Goal: Navigation & Orientation: Understand site structure

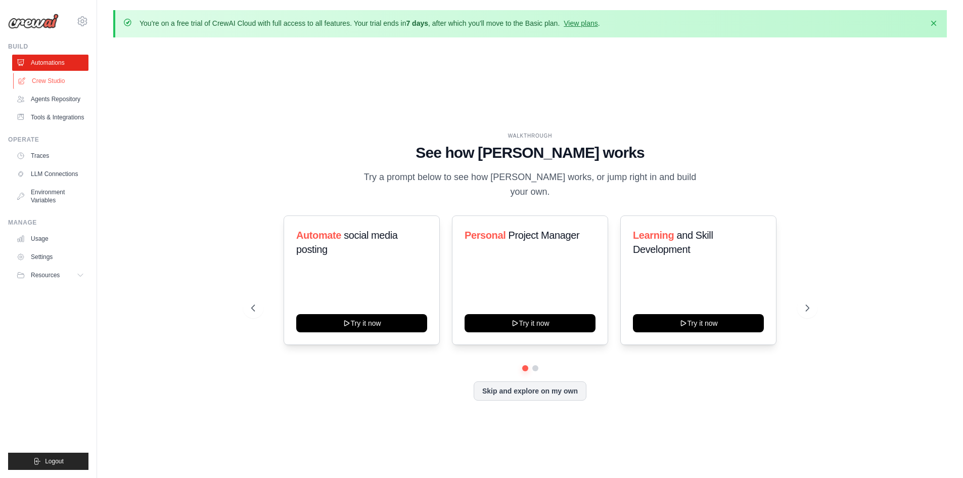
click at [57, 77] on link "Crew Studio" at bounding box center [51, 81] width 76 height 16
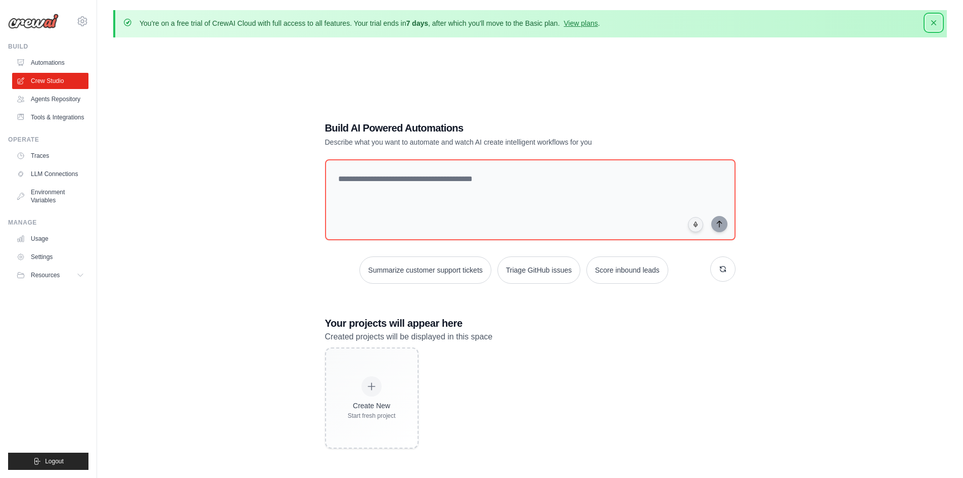
click at [939, 20] on button "Dismiss" at bounding box center [934, 23] width 16 height 16
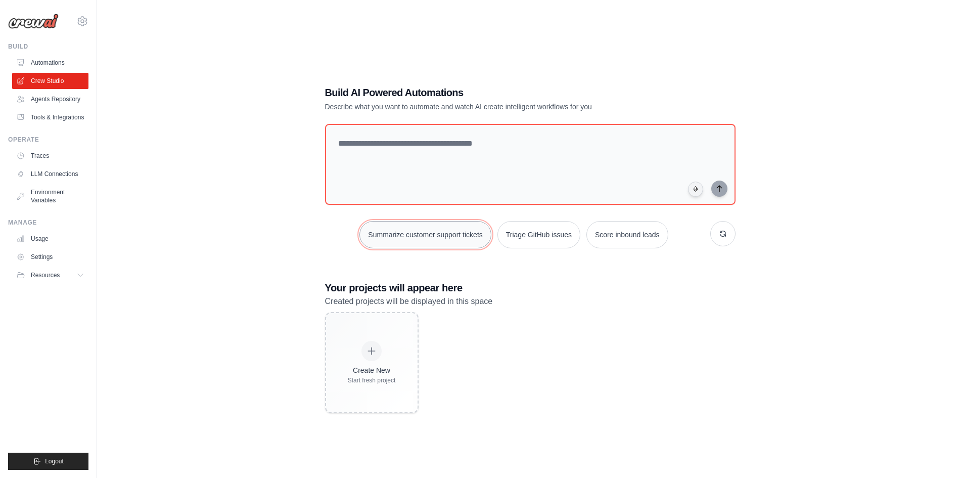
click at [416, 231] on button "Summarize customer support tickets" at bounding box center [424, 234] width 131 height 27
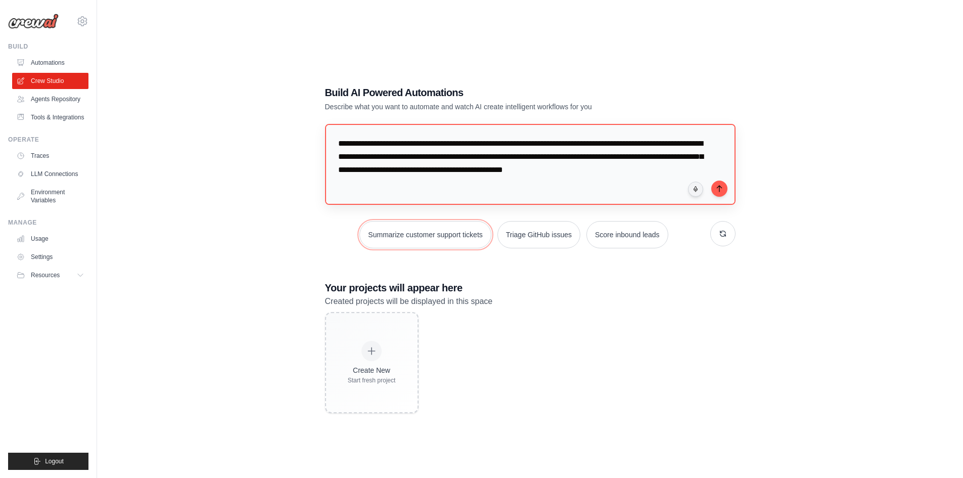
scroll to position [18, 0]
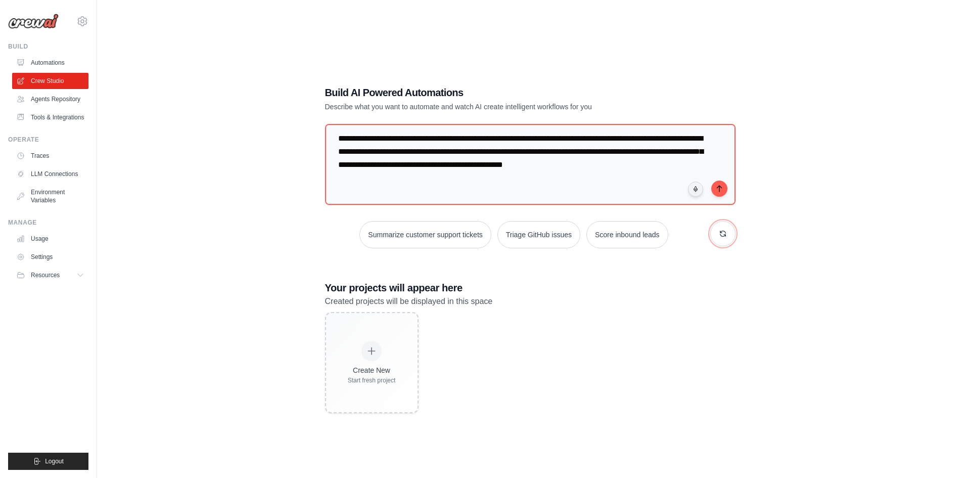
drag, startPoint x: 722, startPoint y: 230, endPoint x: 729, endPoint y: 245, distance: 17.0
click at [724, 235] on icon "button" at bounding box center [723, 234] width 8 height 8
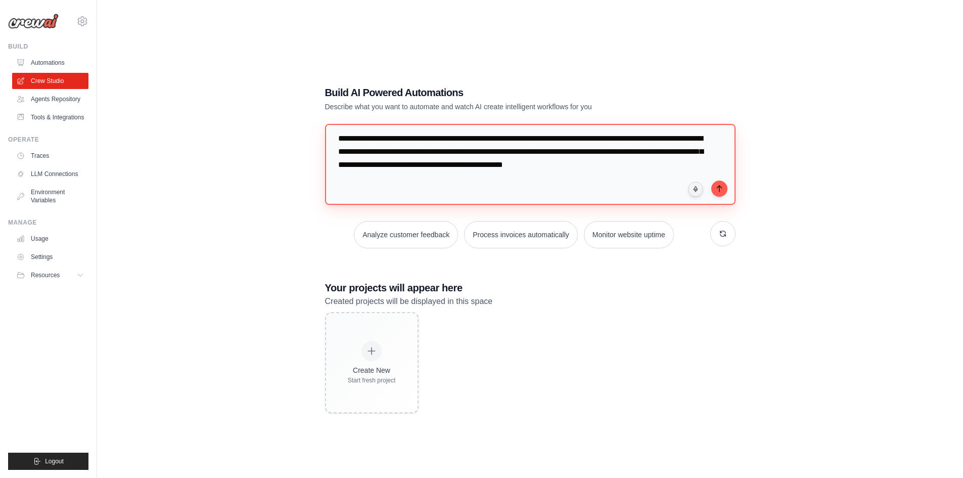
scroll to position [0, 0]
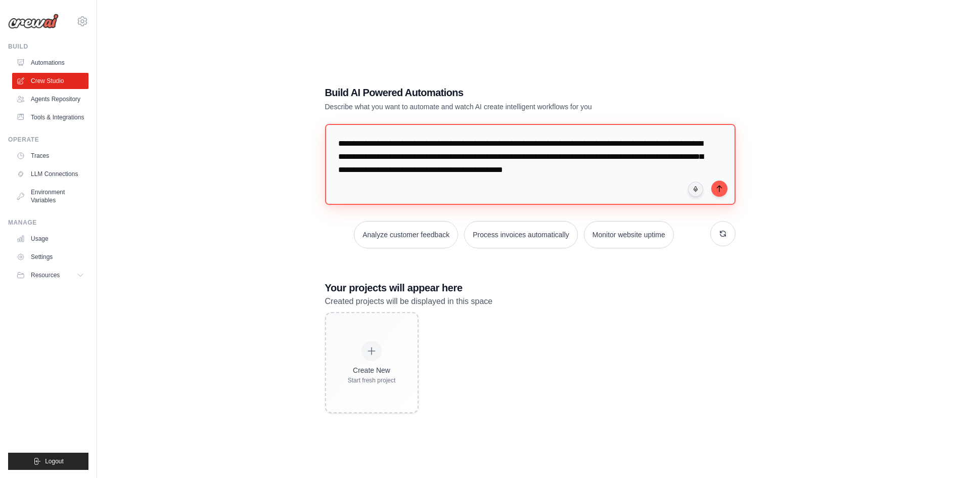
drag, startPoint x: 461, startPoint y: 176, endPoint x: 207, endPoint y: 68, distance: 275.9
click at [207, 68] on div "**********" at bounding box center [530, 249] width 834 height 478
type textarea "**********"
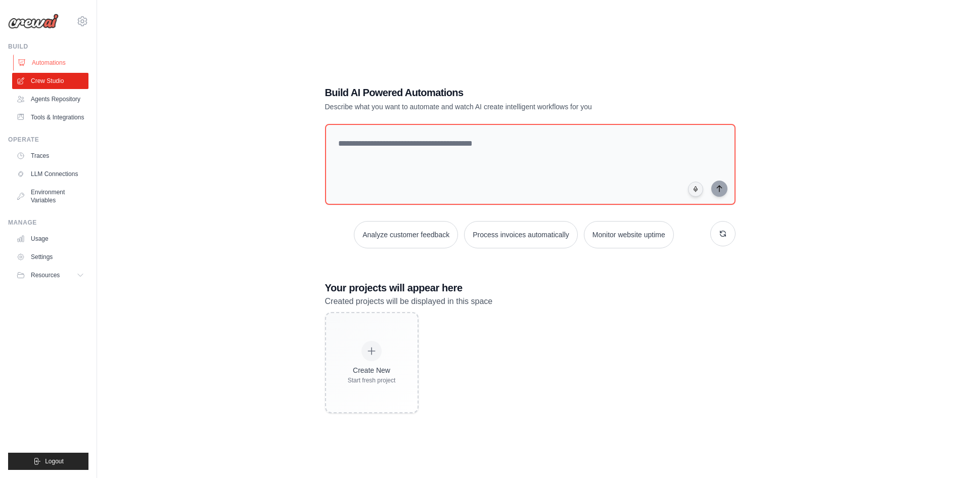
click at [53, 56] on link "Automations" at bounding box center [51, 63] width 76 height 16
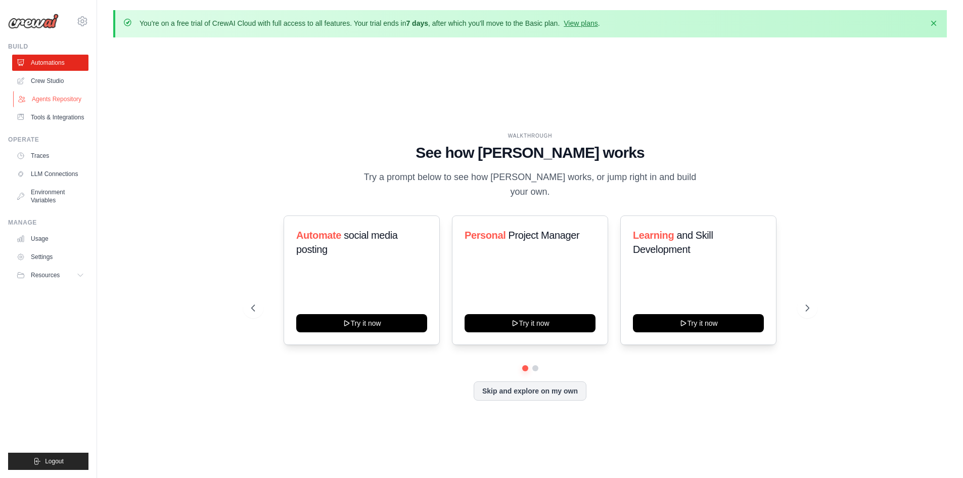
click at [51, 101] on link "Agents Repository" at bounding box center [51, 99] width 76 height 16
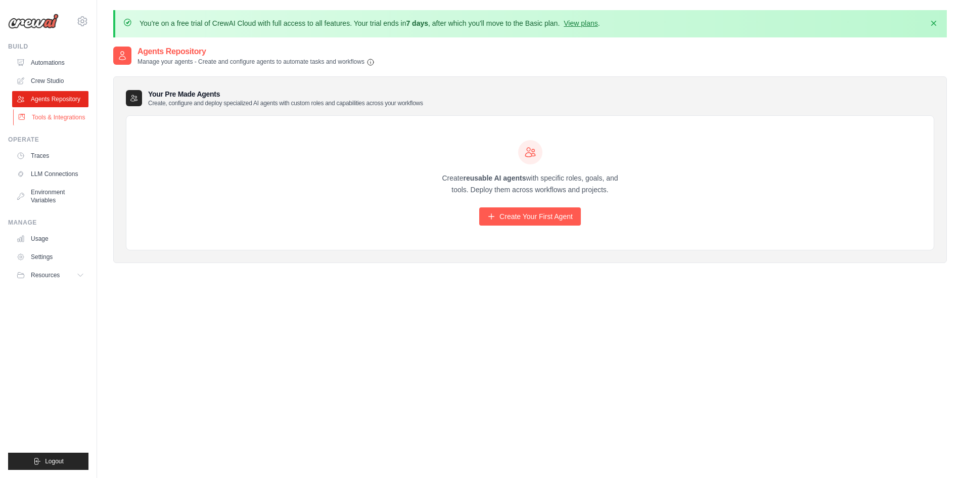
click at [61, 109] on link "Tools & Integrations" at bounding box center [51, 117] width 76 height 16
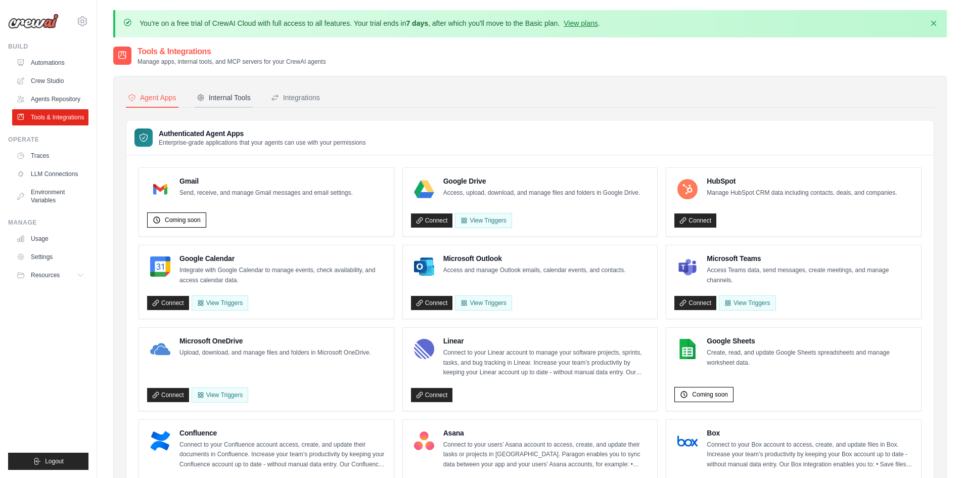
click at [230, 102] on div "Internal Tools" at bounding box center [224, 98] width 54 height 10
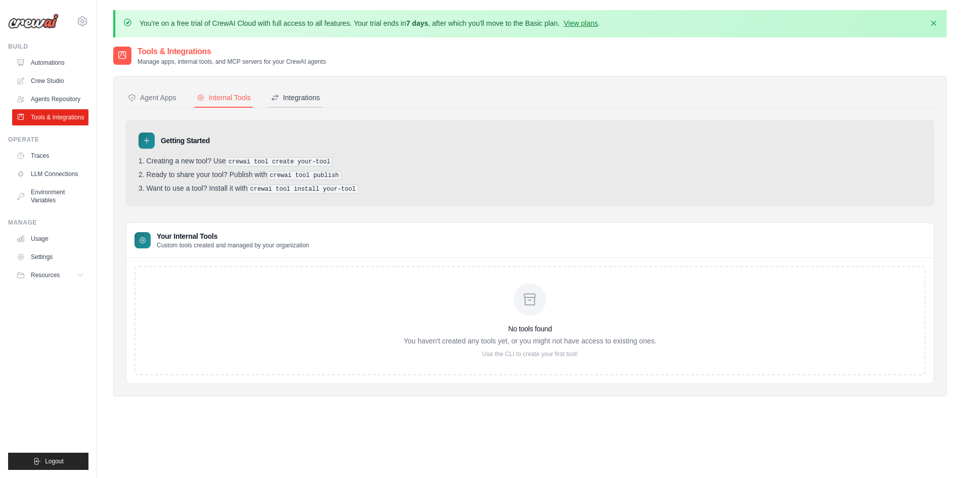
click at [311, 97] on div "Integrations" at bounding box center [295, 98] width 49 height 10
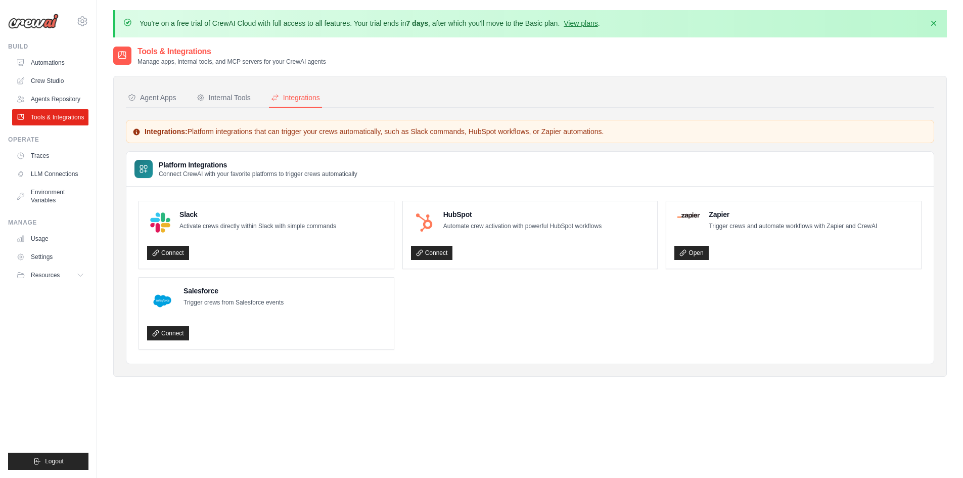
drag, startPoint x: 47, startPoint y: 278, endPoint x: 60, endPoint y: 285, distance: 15.6
click at [55, 282] on button "Resources" at bounding box center [50, 275] width 76 height 16
click at [61, 260] on link "Settings" at bounding box center [51, 257] width 76 height 16
click at [62, 236] on link "Usage" at bounding box center [51, 239] width 76 height 16
